Goal: Transaction & Acquisition: Purchase product/service

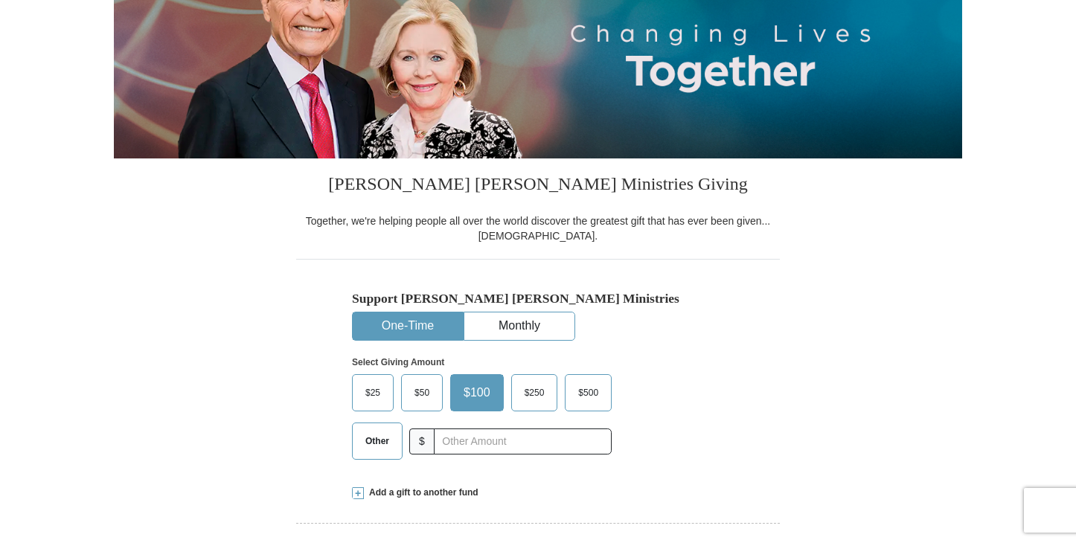
scroll to position [219, 0]
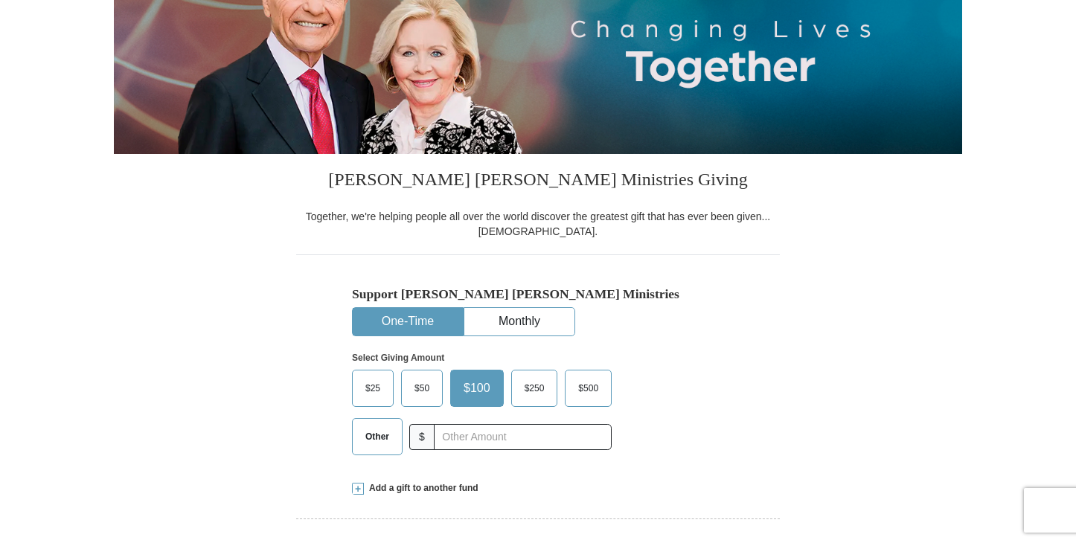
click at [383, 439] on span "Other" at bounding box center [377, 437] width 39 height 22
click at [0, 0] on input "Other" at bounding box center [0, 0] width 0 height 0
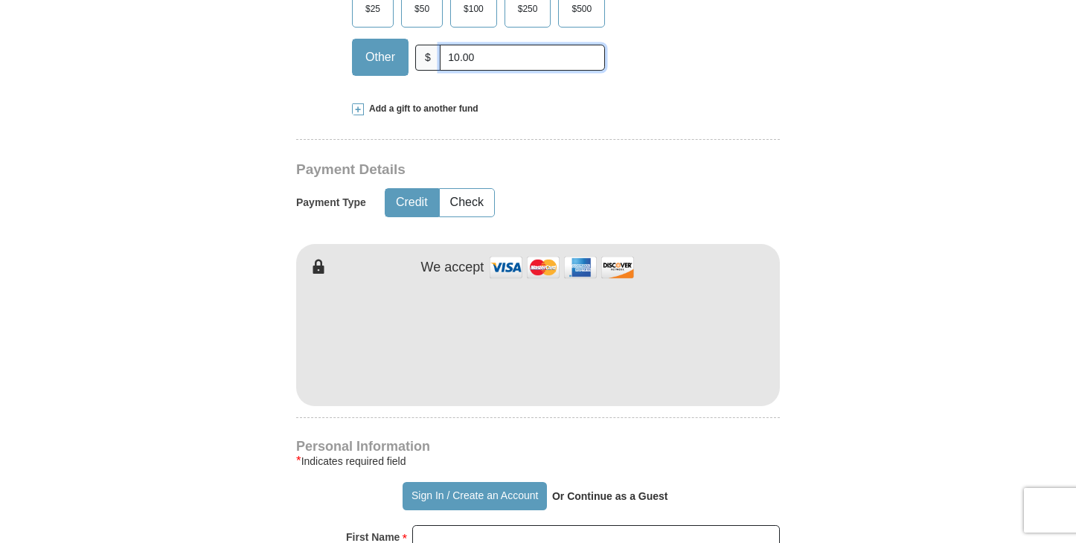
scroll to position [600, 0]
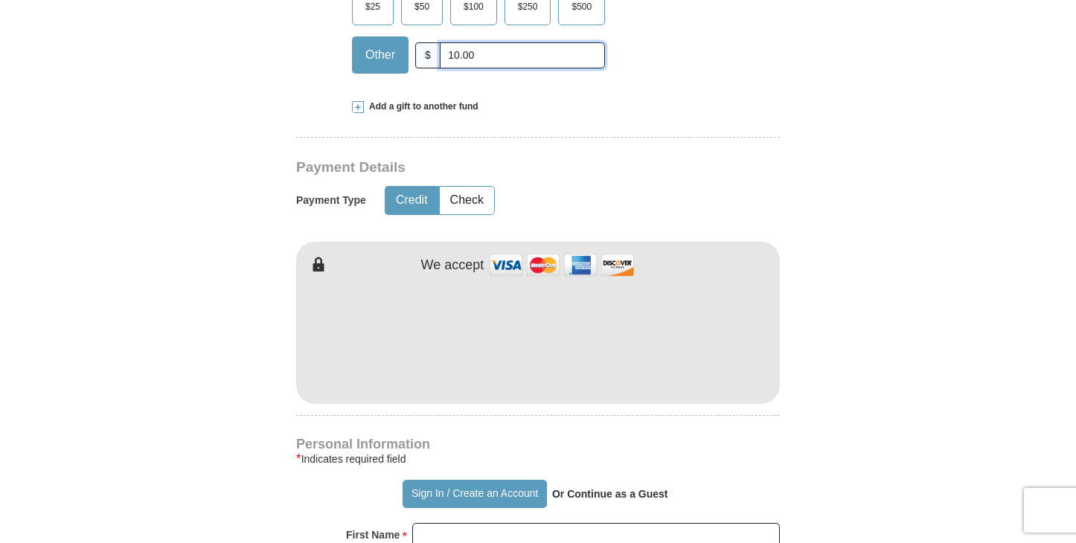
type input "10.00"
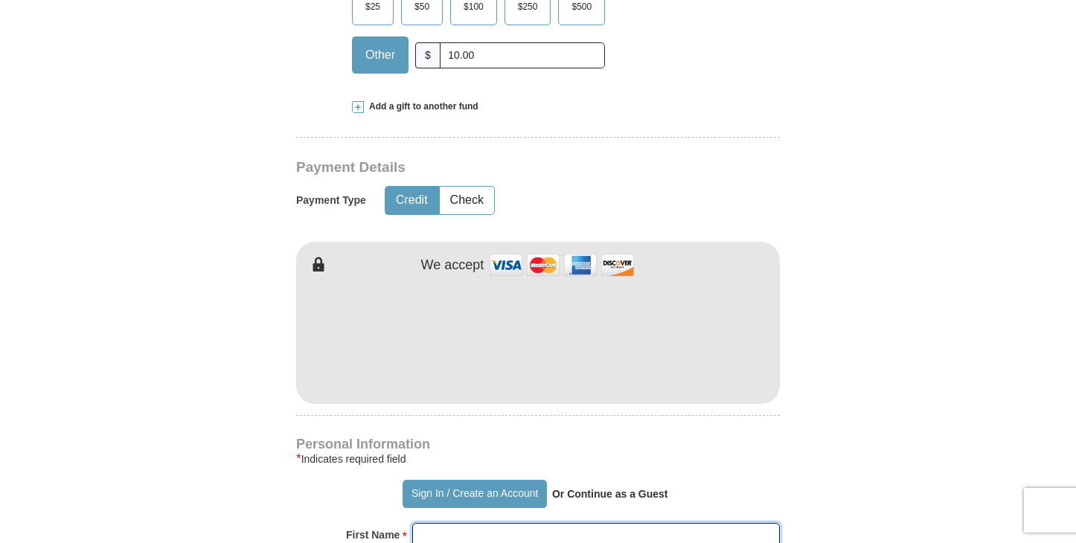
type input "[PERSON_NAME]"
type input "Rose"
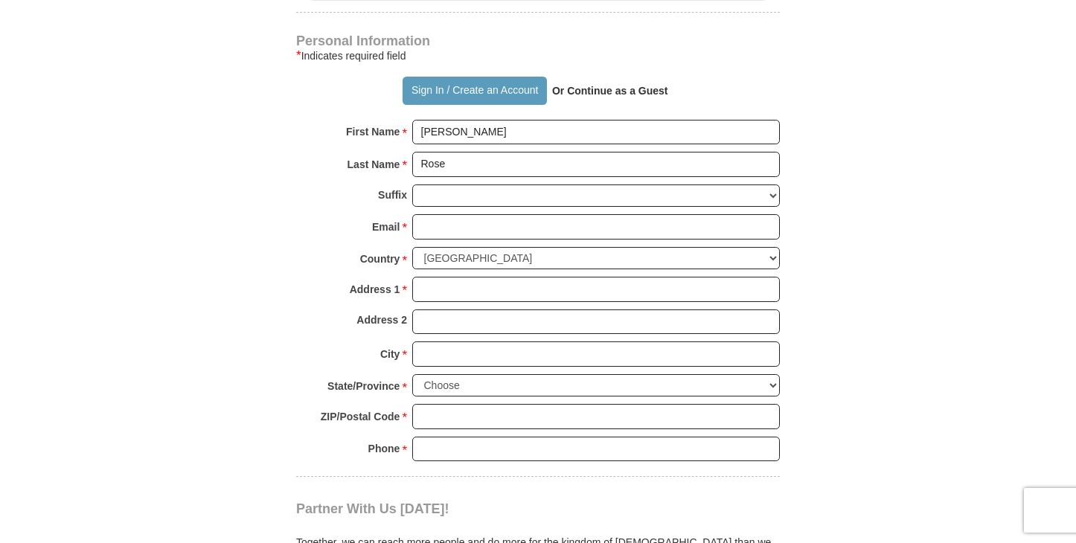
scroll to position [1007, 0]
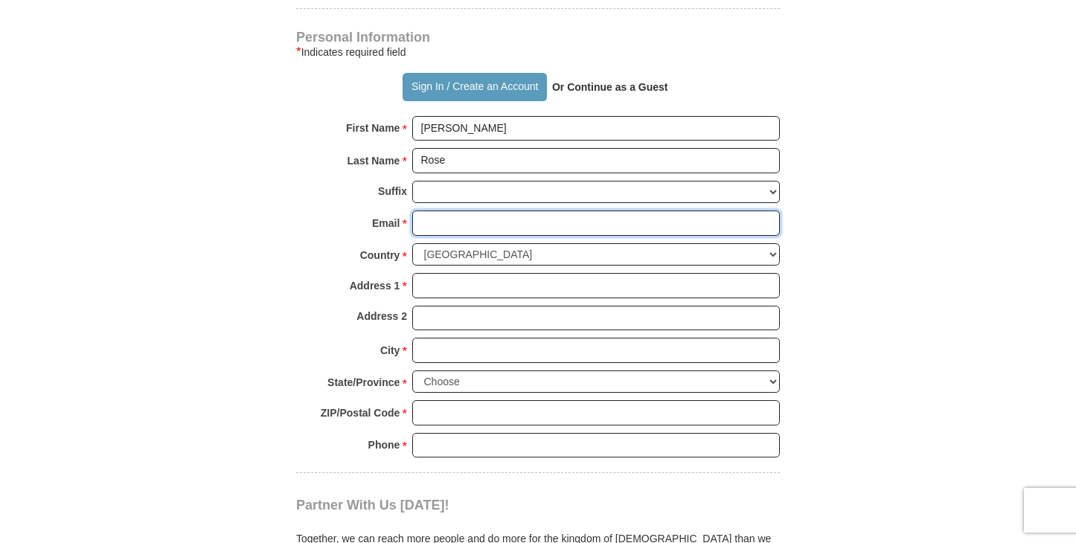
click at [449, 224] on input "Email *" at bounding box center [596, 223] width 368 height 25
type input "[EMAIL_ADDRESS][DOMAIN_NAME]"
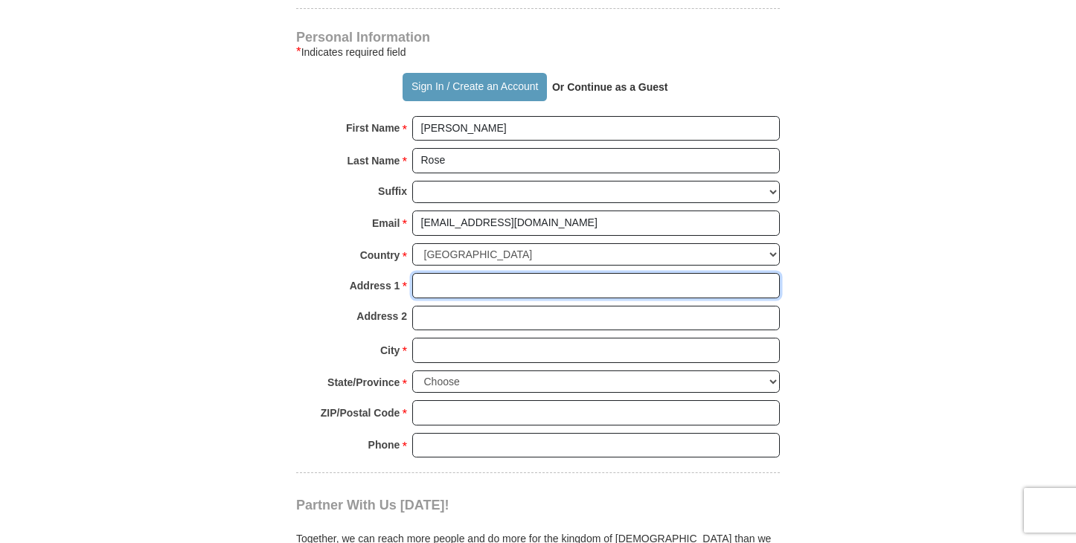
click at [458, 283] on input "Address 1 *" at bounding box center [596, 285] width 368 height 25
type input "[STREET_ADDRESS]"
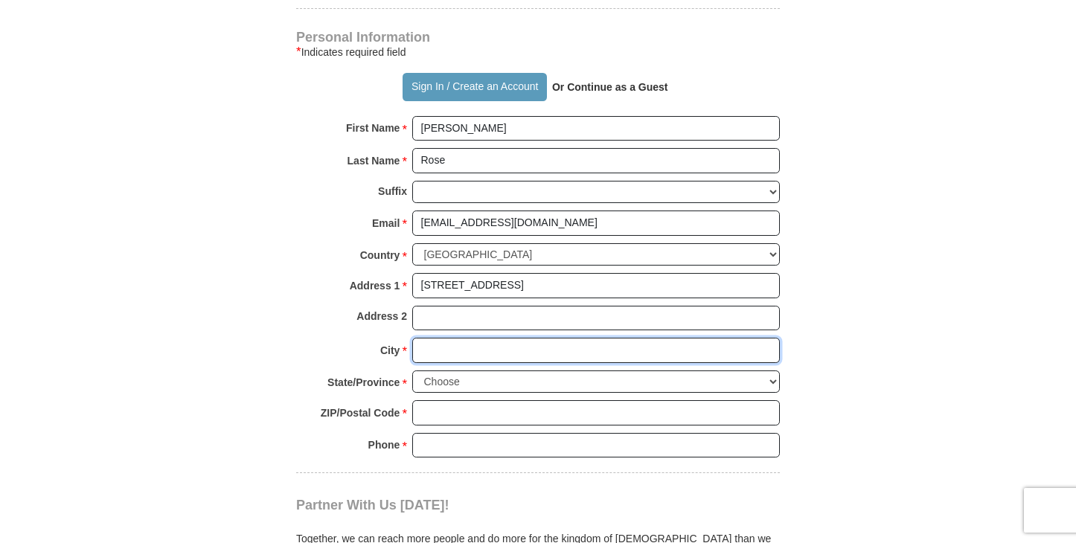
type input "[GEOGRAPHIC_DATA]"
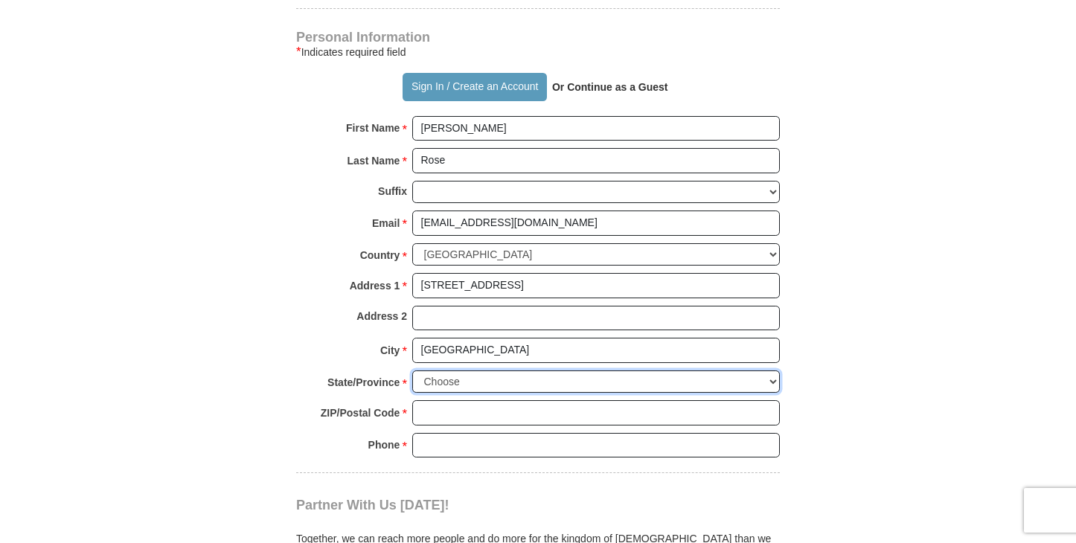
select select "WA"
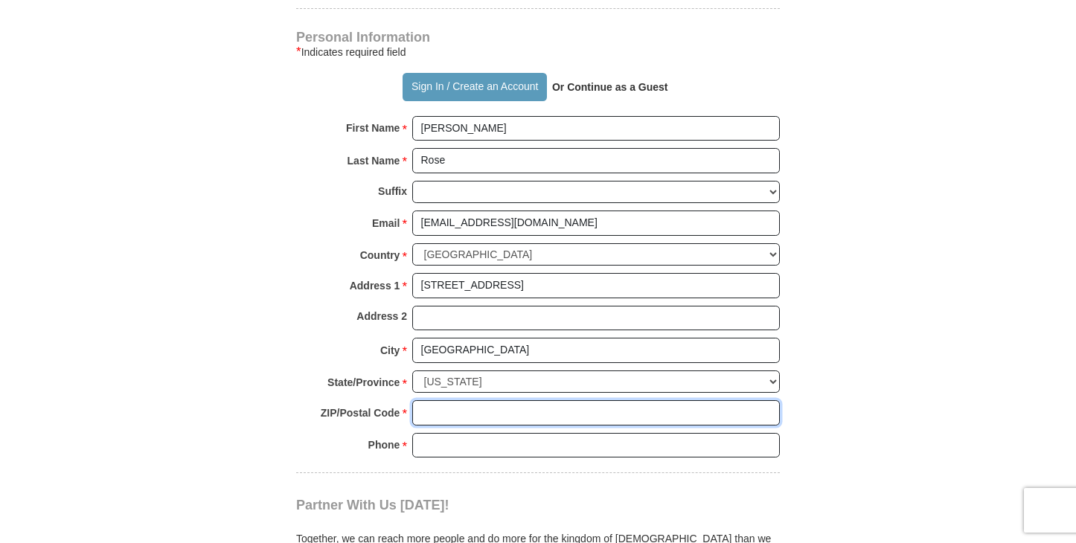
type input "98072"
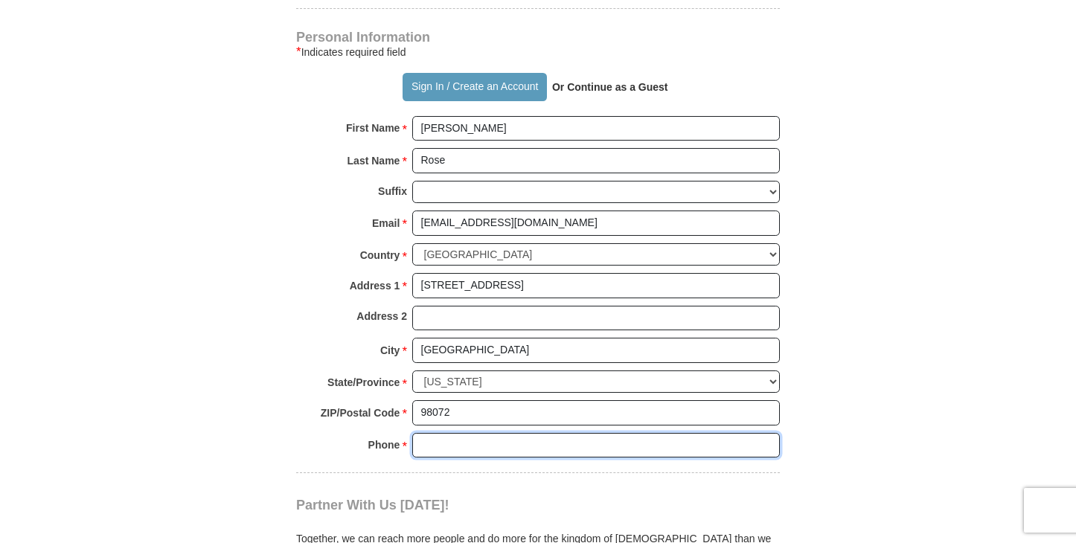
type input "4254179825"
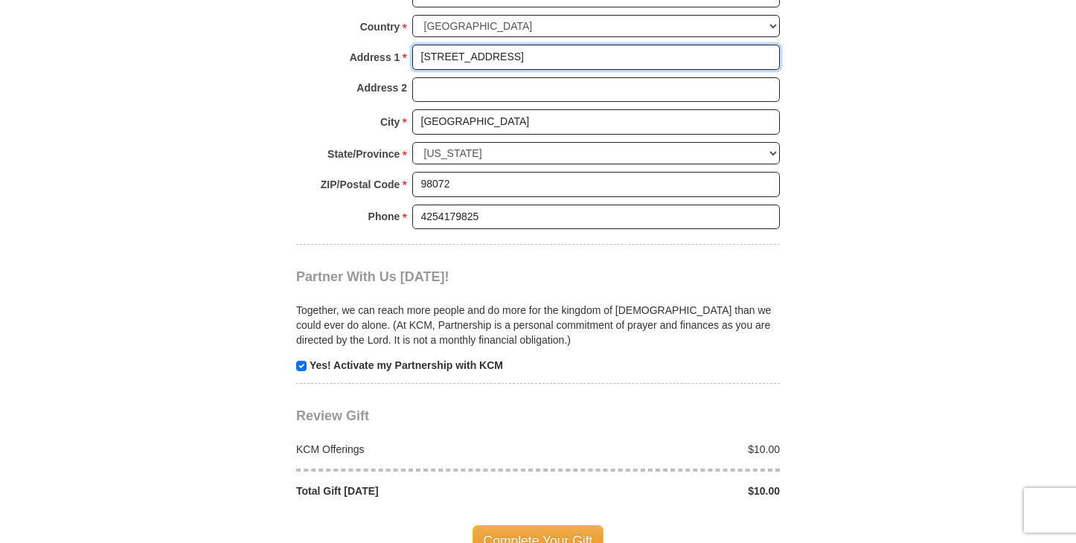
scroll to position [1240, 0]
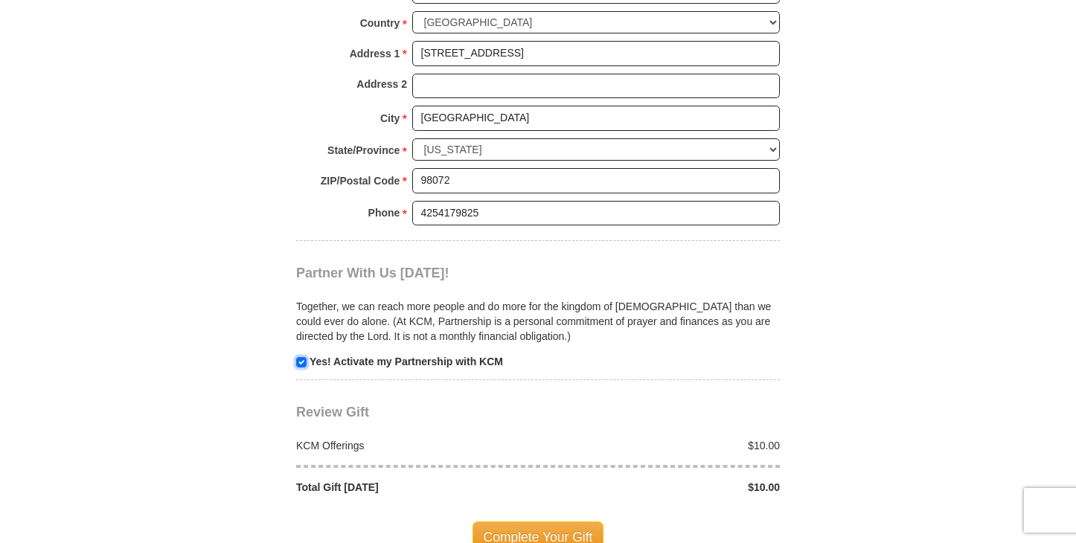
click at [300, 362] on input "checkbox" at bounding box center [301, 362] width 10 height 10
checkbox input "false"
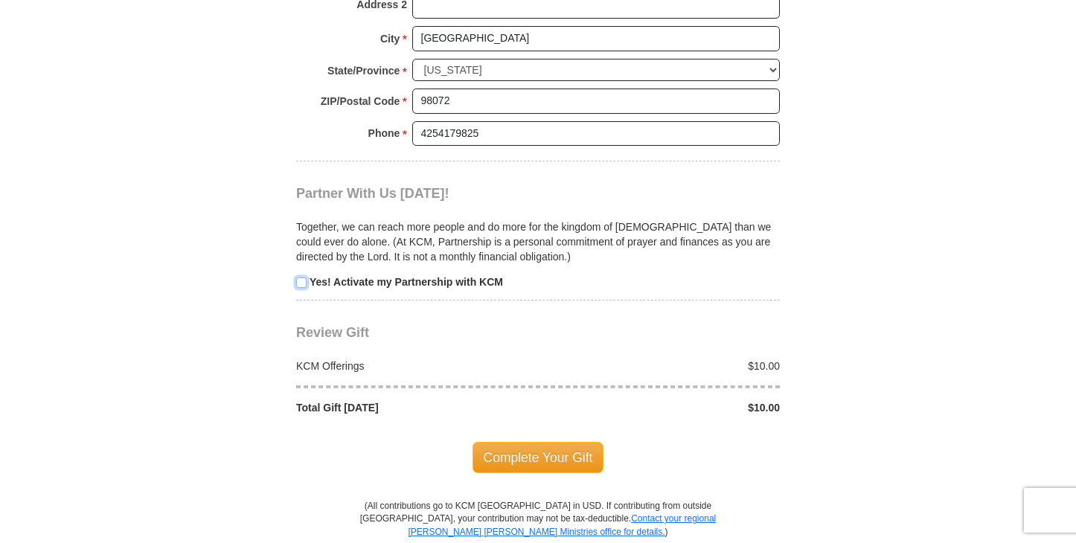
scroll to position [1341, 0]
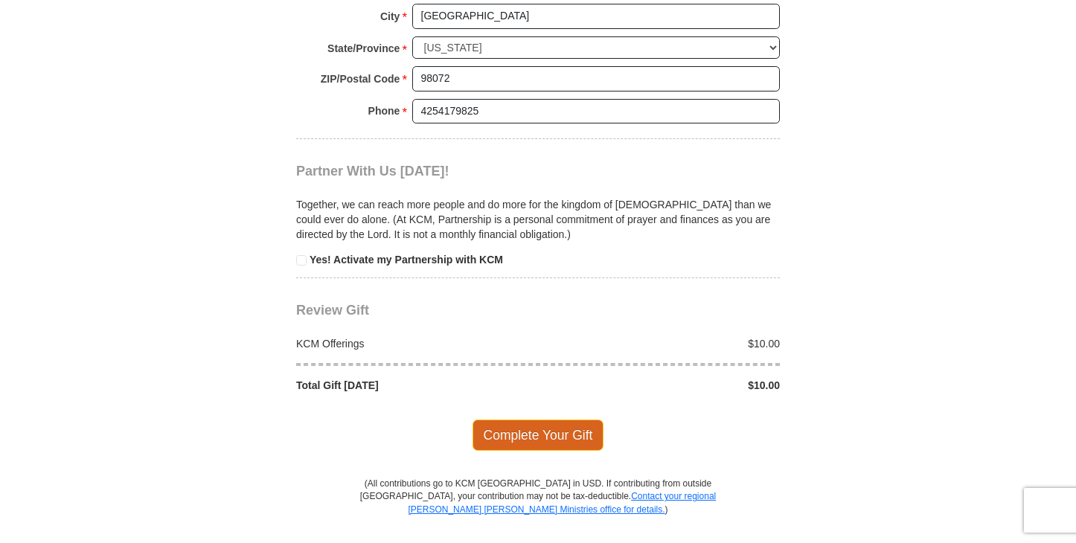
click at [506, 432] on span "Complete Your Gift" at bounding box center [538, 435] width 132 height 31
